Goal: Find specific page/section: Find specific page/section

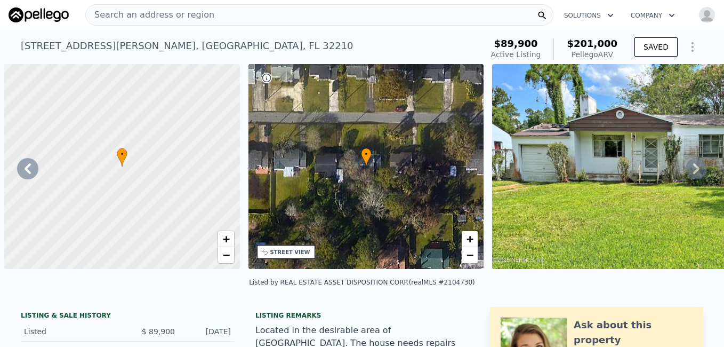
scroll to position [0, 248]
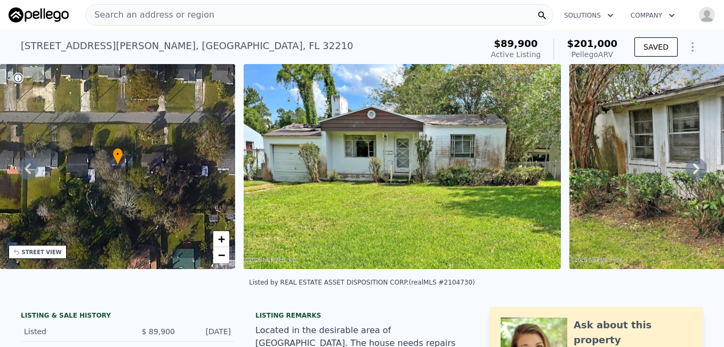
click at [247, 11] on div "Search an address or region" at bounding box center [319, 14] width 468 height 21
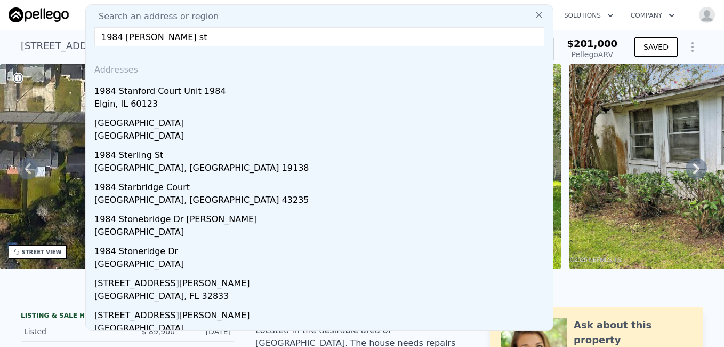
click at [117, 36] on input "1984 [PERSON_NAME] st" at bounding box center [319, 36] width 450 height 19
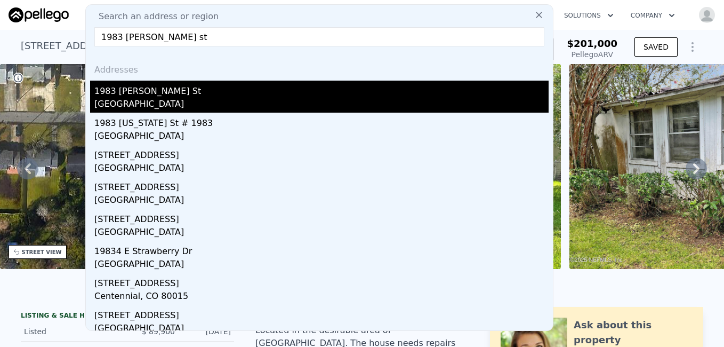
type input "1983 [PERSON_NAME] st"
click at [130, 93] on div "1983 [PERSON_NAME] St" at bounding box center [321, 89] width 454 height 17
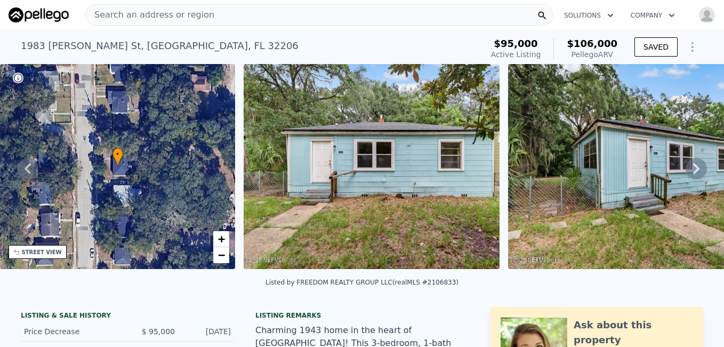
click at [319, 18] on div "Search an address or region" at bounding box center [319, 14] width 468 height 21
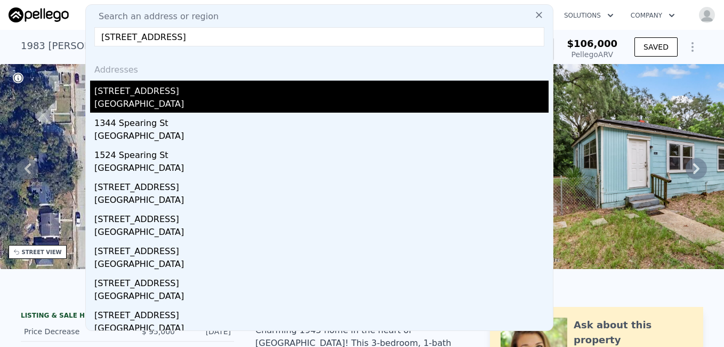
type input "[STREET_ADDRESS]"
click at [149, 107] on div "[GEOGRAPHIC_DATA]" at bounding box center [321, 105] width 454 height 15
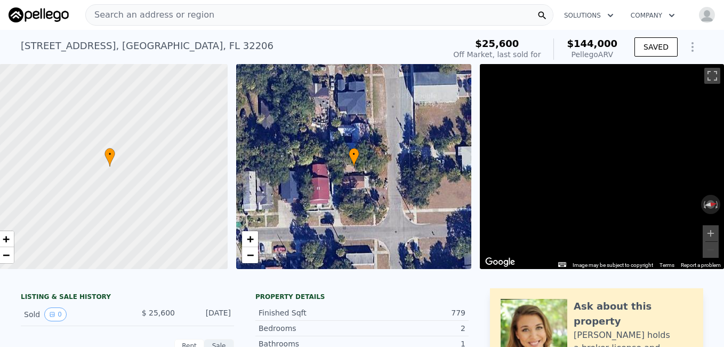
scroll to position [0, 20]
